Goal: Task Accomplishment & Management: Complete application form

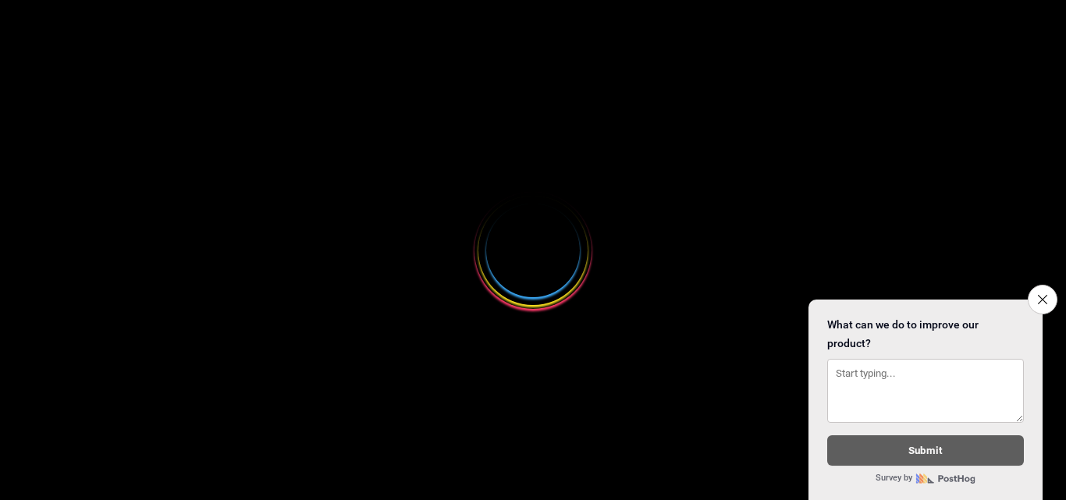
select select
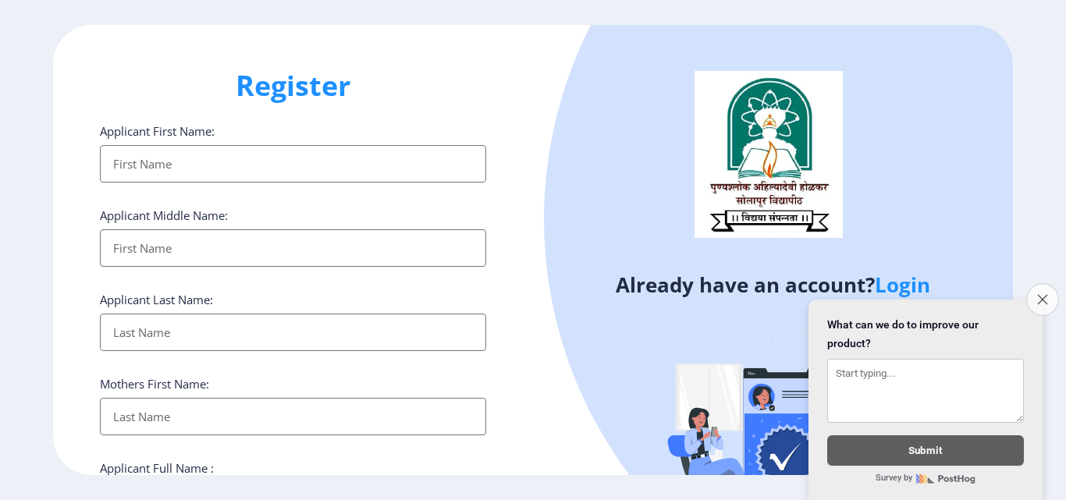
click at [1027, 294] on button "Close survey" at bounding box center [1043, 299] width 33 height 33
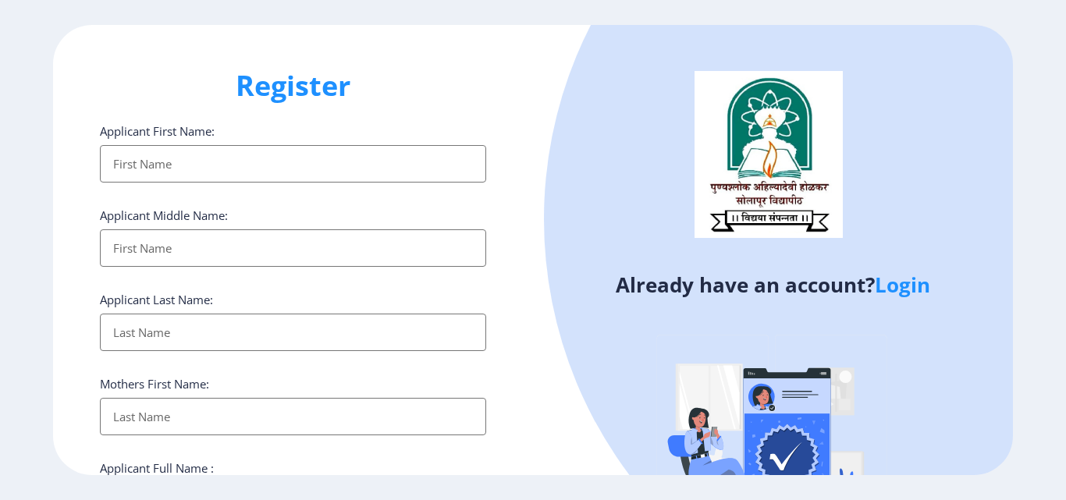
click at [1034, 294] on ngx-register "Register Applicant First Name: Applicant Middle Name: Applicant Last Name: Moth…" at bounding box center [533, 250] width 1066 height 450
click at [153, 170] on input "Applicant First Name:" at bounding box center [293, 163] width 386 height 37
click at [903, 289] on link "Login" at bounding box center [902, 285] width 55 height 28
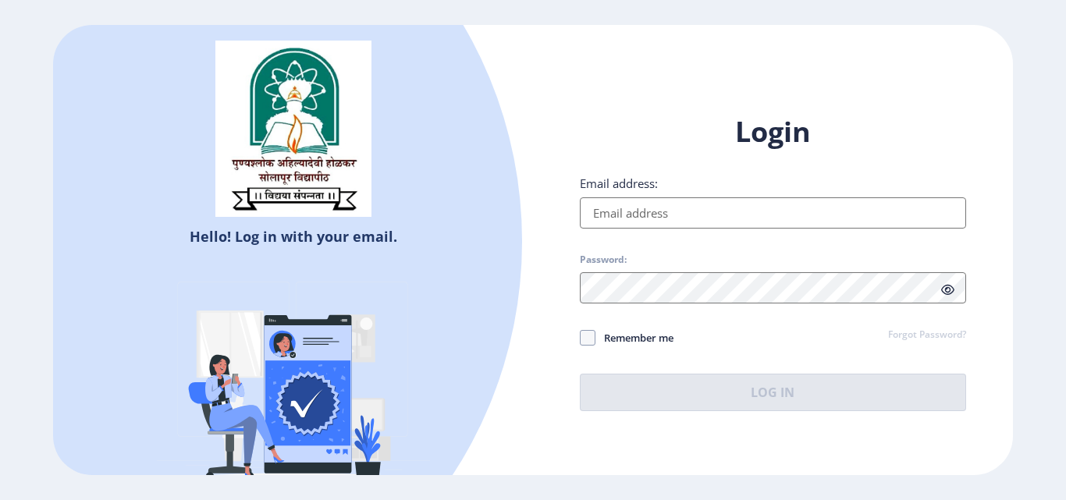
click at [643, 219] on input "Email address:" at bounding box center [773, 213] width 386 height 31
click at [647, 186] on label "Email address:" at bounding box center [619, 184] width 78 height 16
click at [647, 198] on input "Email address:" at bounding box center [773, 213] width 386 height 31
click at [647, 186] on label "Email address:" at bounding box center [619, 184] width 78 height 16
click at [647, 198] on input "Email address:" at bounding box center [773, 213] width 386 height 31
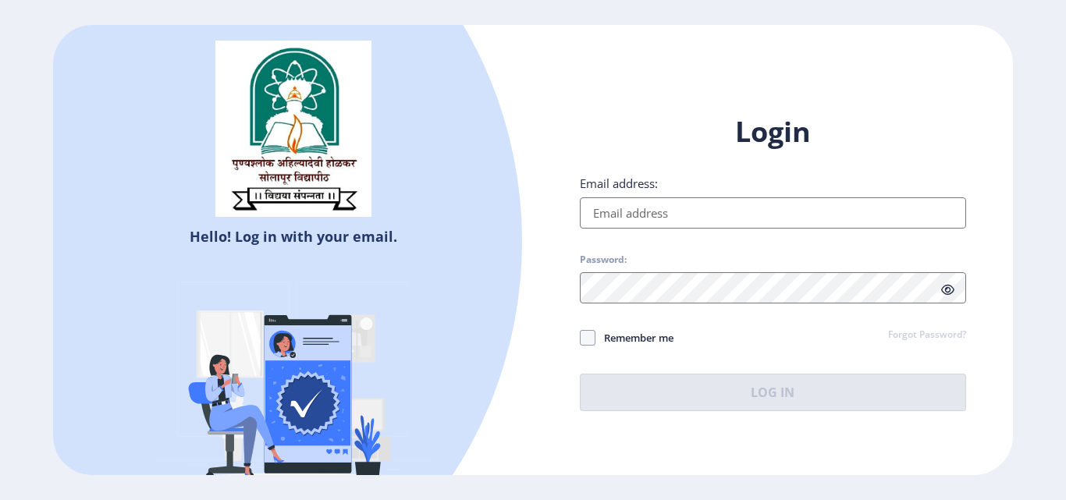
click at [625, 181] on label "Email address:" at bounding box center [619, 184] width 78 height 16
click at [625, 198] on input "Email address:" at bounding box center [773, 213] width 386 height 31
click at [590, 184] on label "Email address:" at bounding box center [619, 184] width 78 height 16
click at [590, 198] on input "Email address:" at bounding box center [773, 213] width 386 height 31
click at [590, 184] on label "Email address:" at bounding box center [619, 184] width 78 height 16
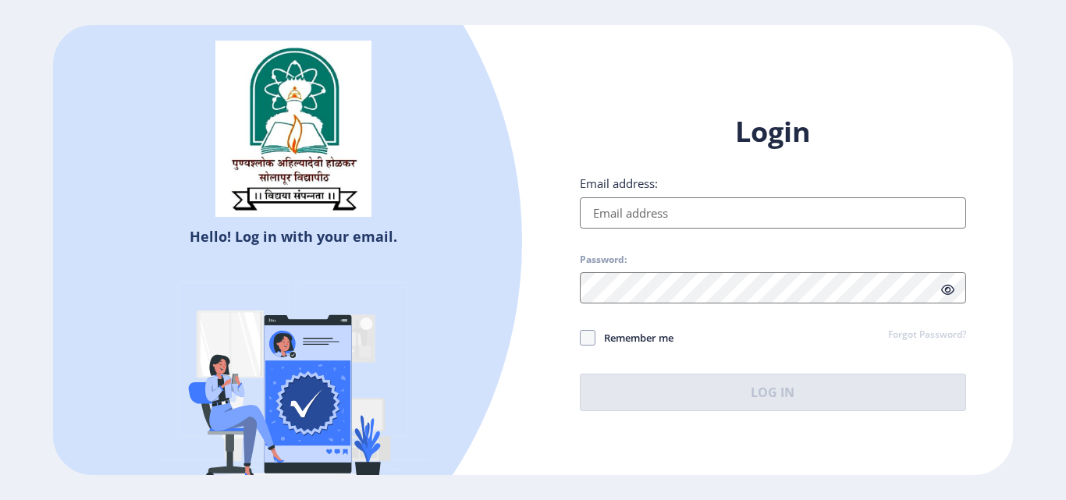
click at [590, 198] on input "Email address:" at bounding box center [773, 213] width 386 height 31
click at [590, 184] on label "Email address:" at bounding box center [619, 184] width 78 height 16
click at [590, 198] on input "Email address:" at bounding box center [773, 213] width 386 height 31
click at [621, 183] on label "Email address:" at bounding box center [619, 184] width 78 height 16
click at [621, 198] on input "Email address:" at bounding box center [773, 213] width 386 height 31
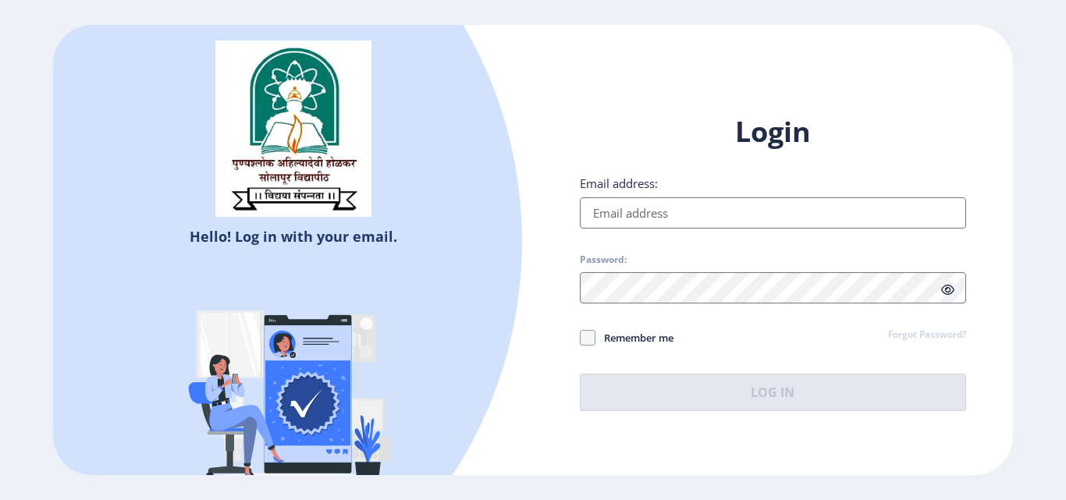
click at [617, 186] on label "Email address:" at bounding box center [619, 184] width 78 height 16
click at [617, 198] on input "Email address:" at bounding box center [773, 213] width 386 height 31
click at [618, 129] on h1 "Login" at bounding box center [773, 131] width 386 height 37
click at [594, 139] on h1 "Login" at bounding box center [773, 131] width 386 height 37
select select
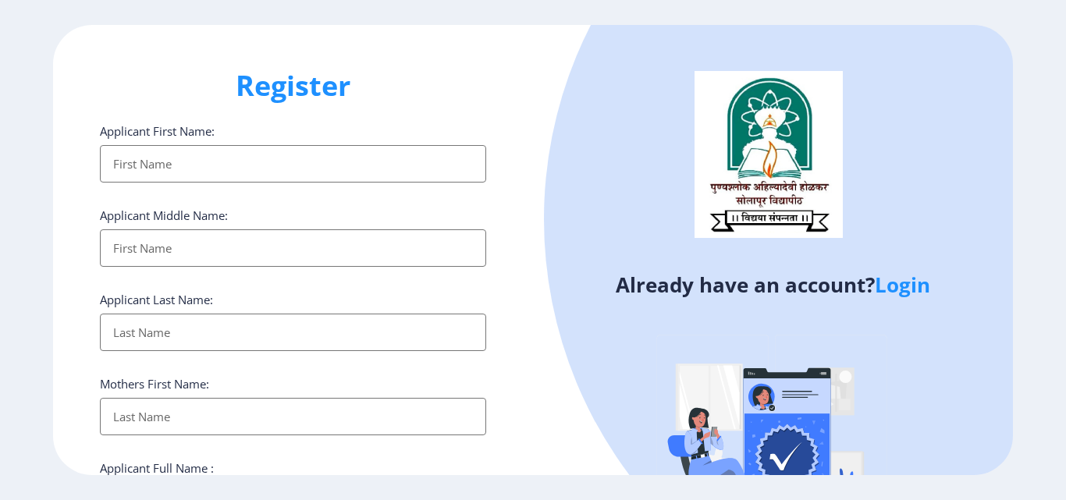
click at [159, 158] on input "Applicant First Name:" at bounding box center [293, 163] width 386 height 37
type input "Akshay"
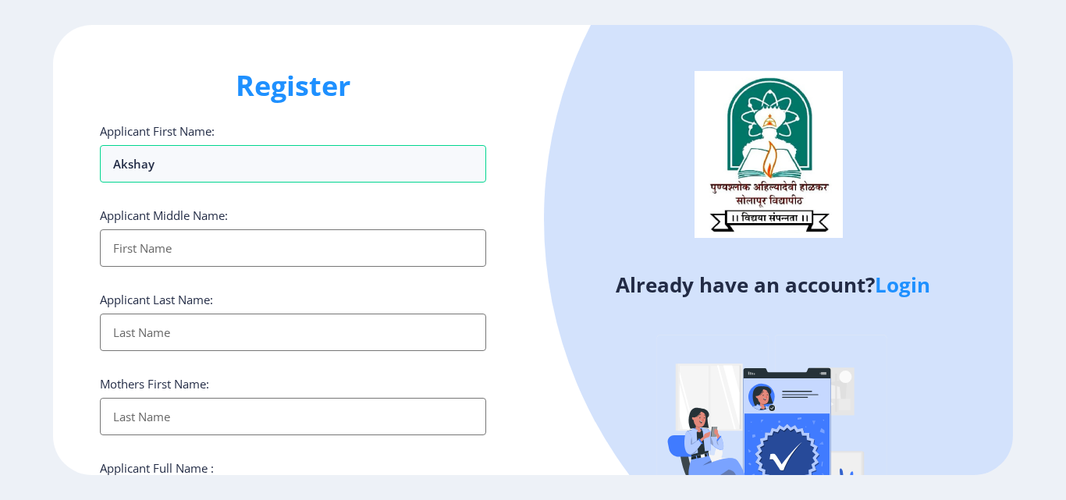
click at [230, 240] on input "Applicant First Name:" at bounding box center [293, 248] width 386 height 37
type input "[PERSON_NAME]"
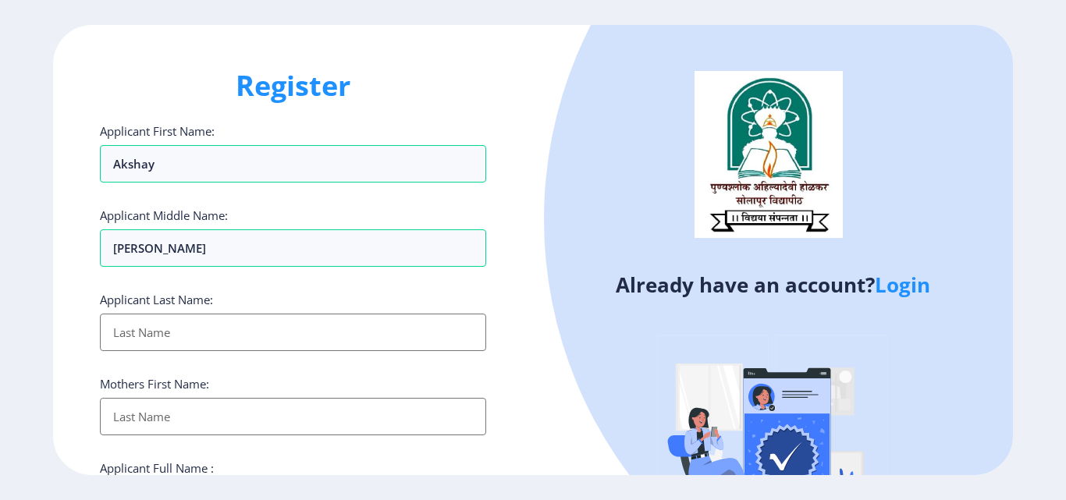
click at [205, 337] on input "Applicant First Name:" at bounding box center [293, 332] width 386 height 37
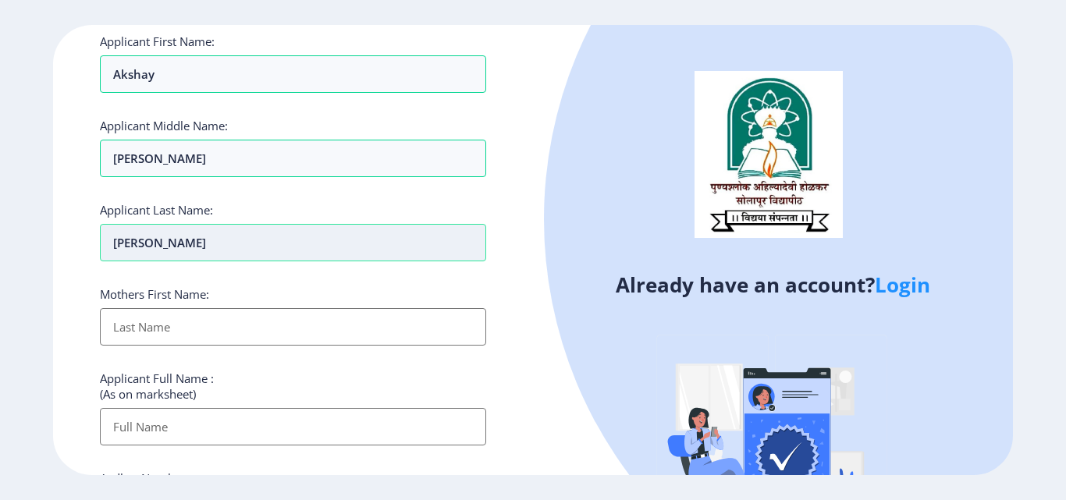
scroll to position [156, 0]
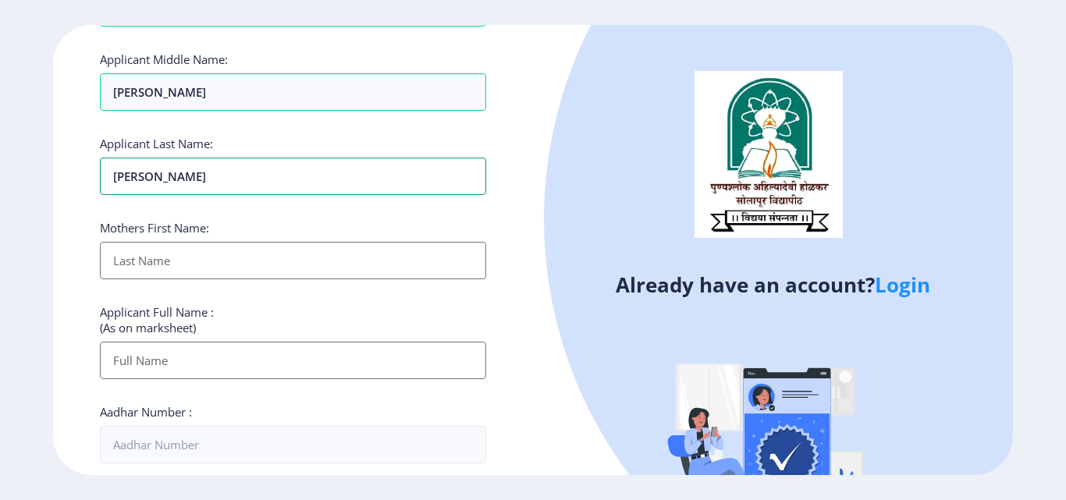
type input "[PERSON_NAME]"
click at [198, 269] on input "Applicant First Name:" at bounding box center [293, 260] width 386 height 37
type input "[PERSON_NAME]"
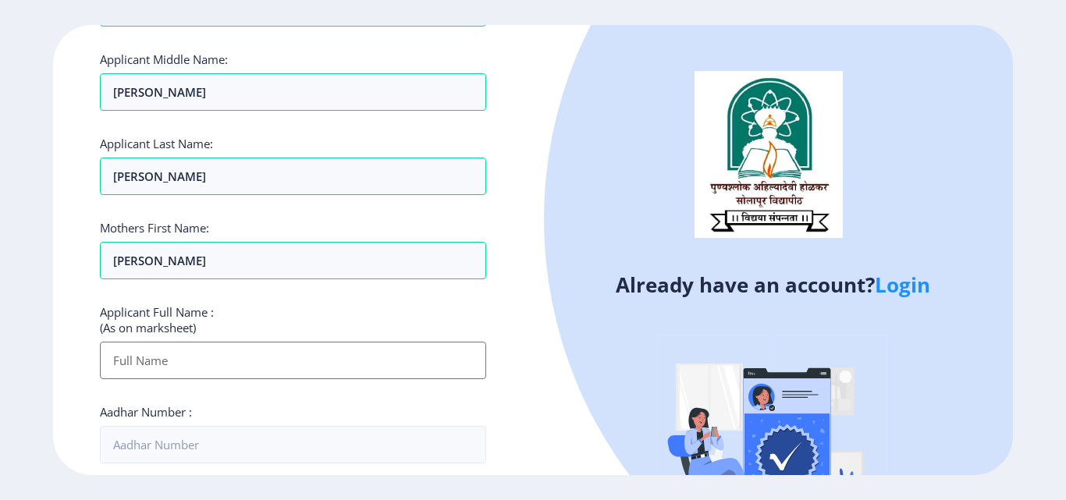
click at [211, 347] on input "Applicant First Name:" at bounding box center [293, 360] width 386 height 37
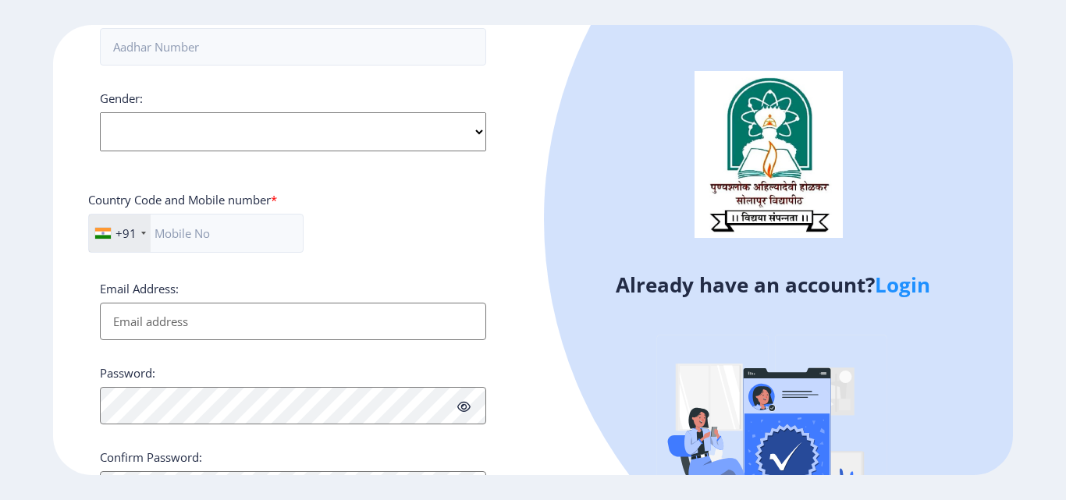
scroll to position [480, 0]
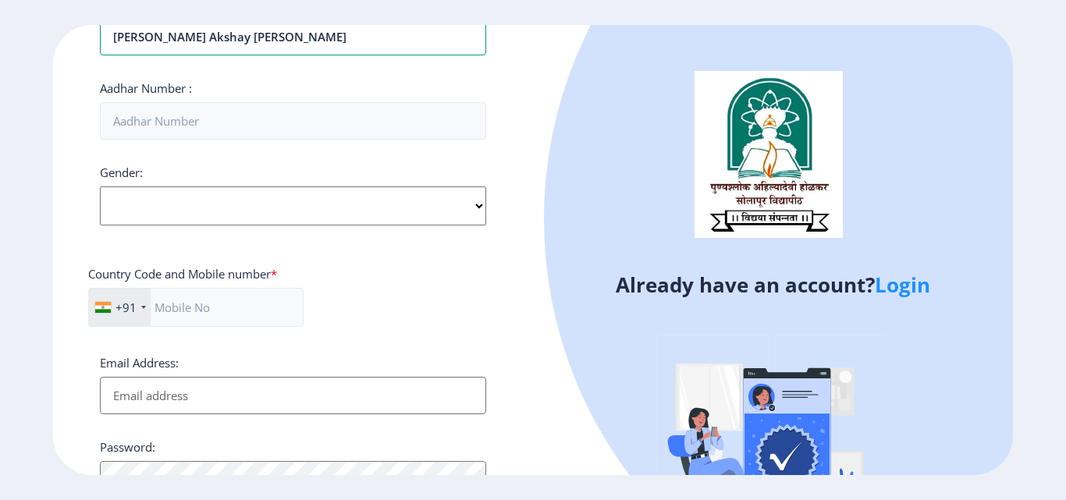
type input "[PERSON_NAME] Akshay [PERSON_NAME]"
